Goal: Task Accomplishment & Management: Complete application form

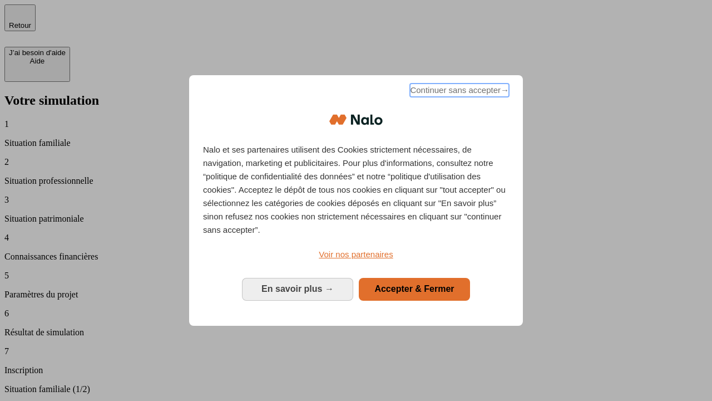
click at [458, 92] on span "Continuer sans accepter →" at bounding box center [459, 89] width 99 height 13
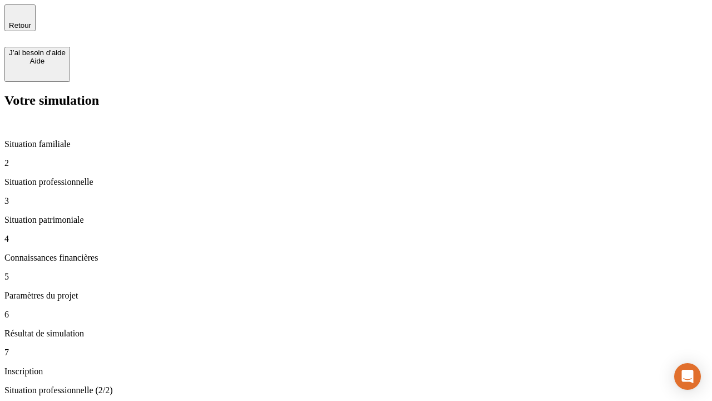
type input "30 000"
type input "1 000"
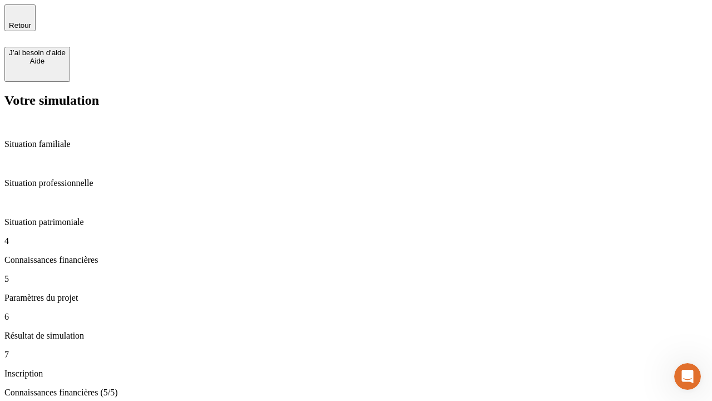
type input "40"
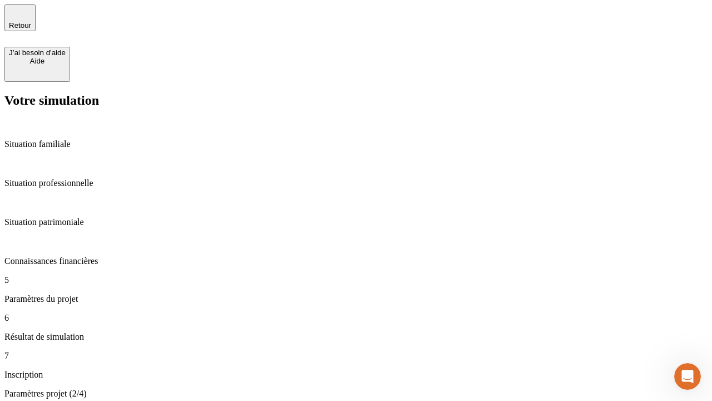
type input "200 000"
type input "640"
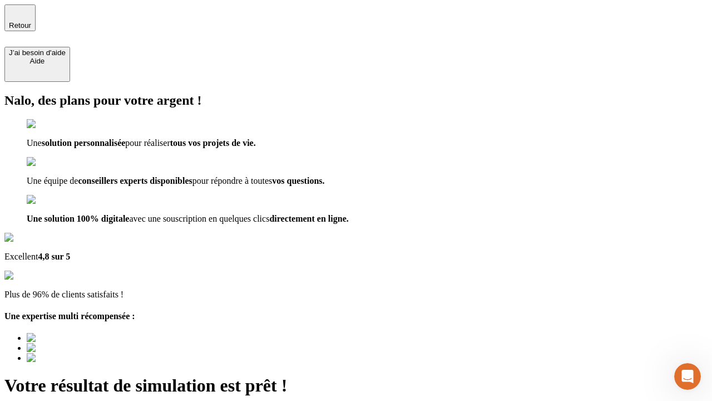
type input "[EMAIL_ADDRESS][DOMAIN_NAME]"
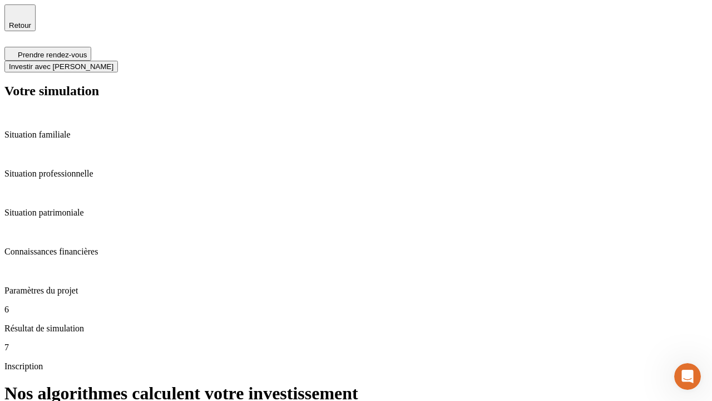
scroll to position [4, 0]
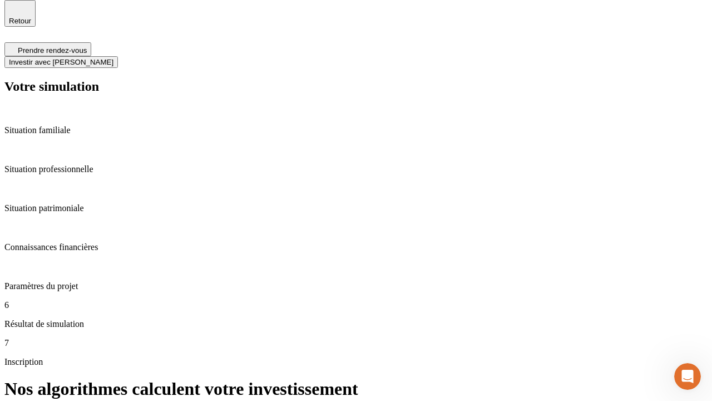
click at [114, 58] on span "Investir avec [PERSON_NAME]" at bounding box center [61, 62] width 105 height 8
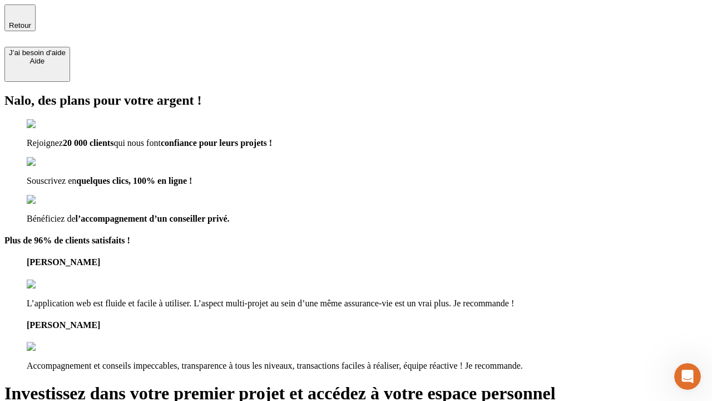
type input "[PERSON_NAME][EMAIL_ADDRESS][DOMAIN_NAME]"
